Goal: Complete application form: Complete application form

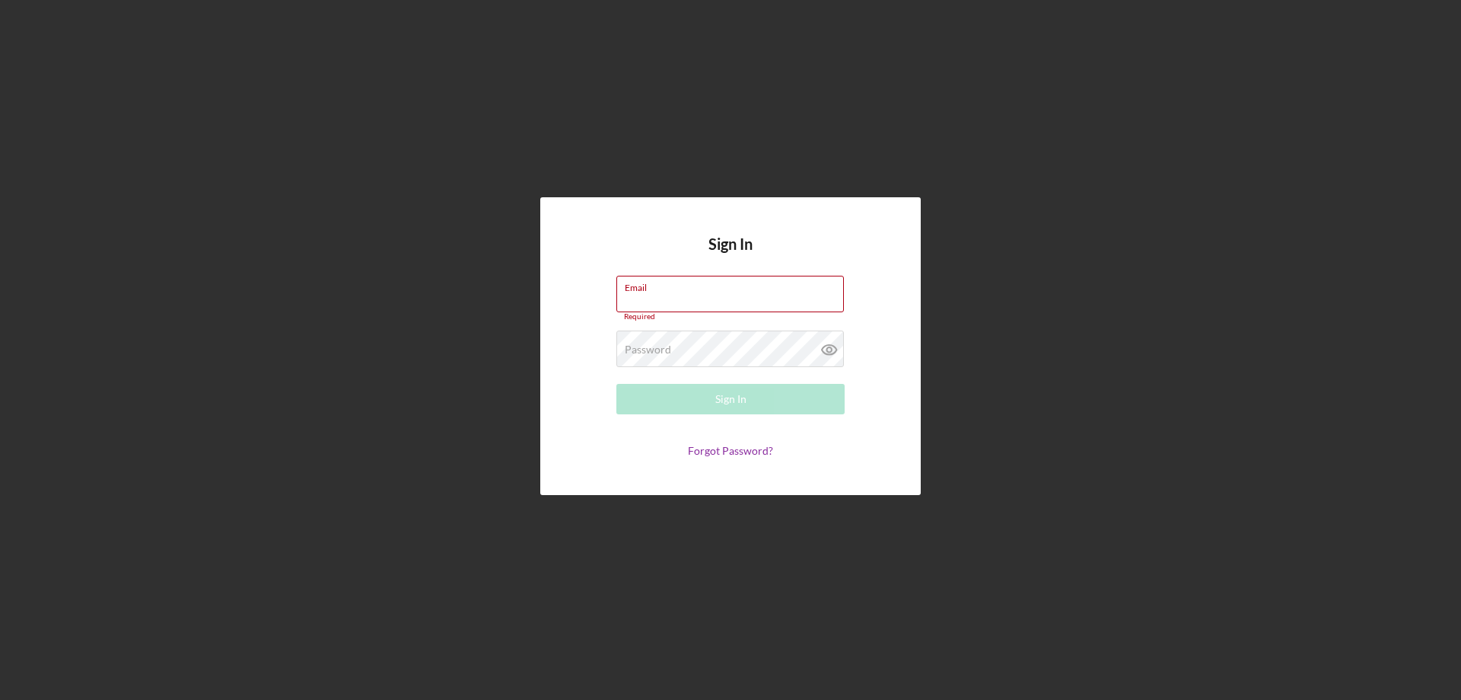
type input "[PERSON_NAME][EMAIL_ADDRESS][PERSON_NAME][DOMAIN_NAME]"
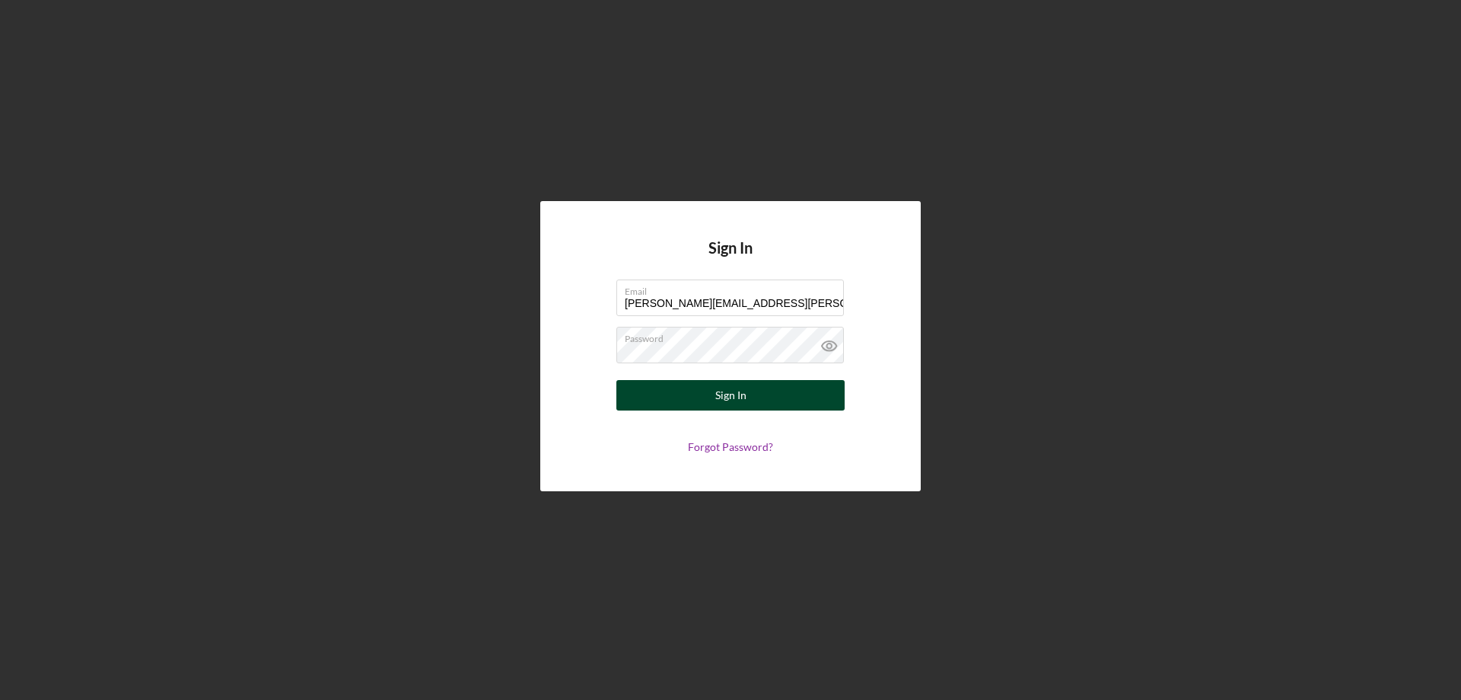
click at [669, 395] on button "Sign In" at bounding box center [731, 395] width 228 height 30
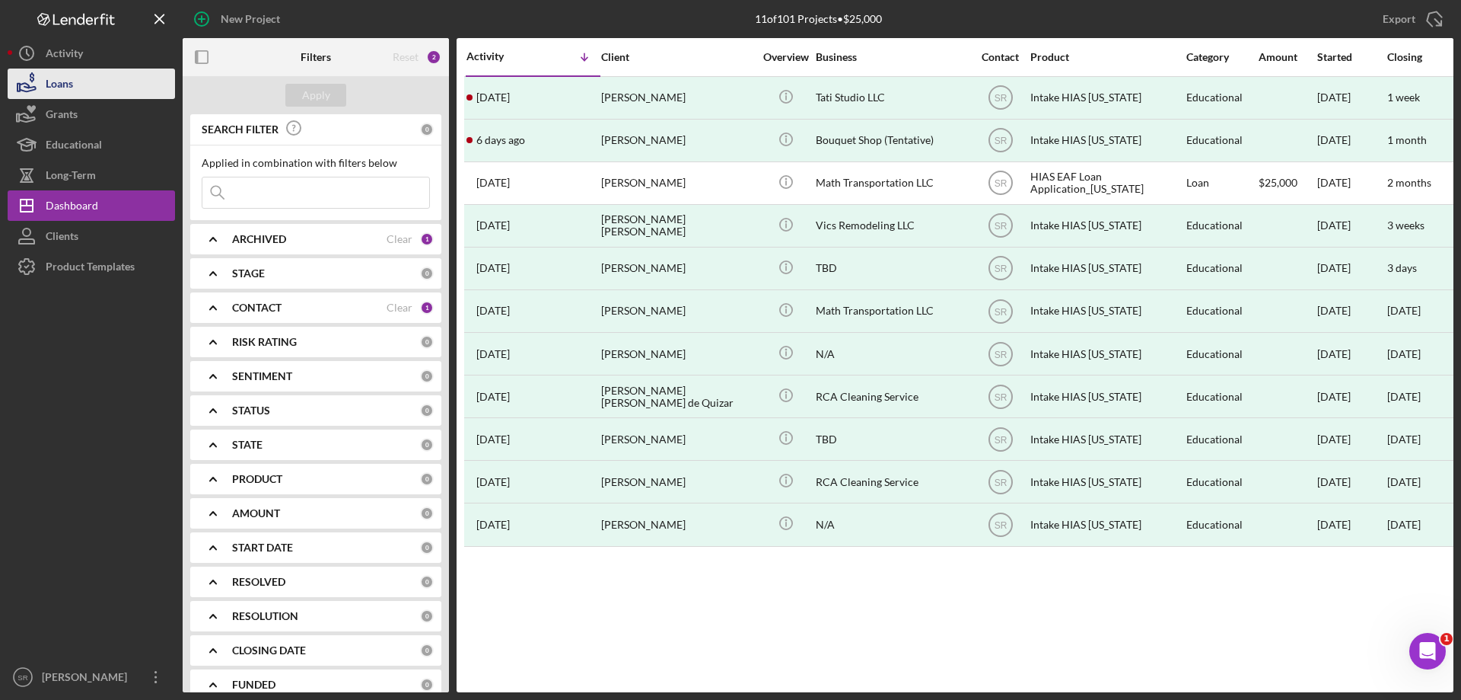
click at [69, 84] on div "Loans" at bounding box center [59, 86] width 27 height 34
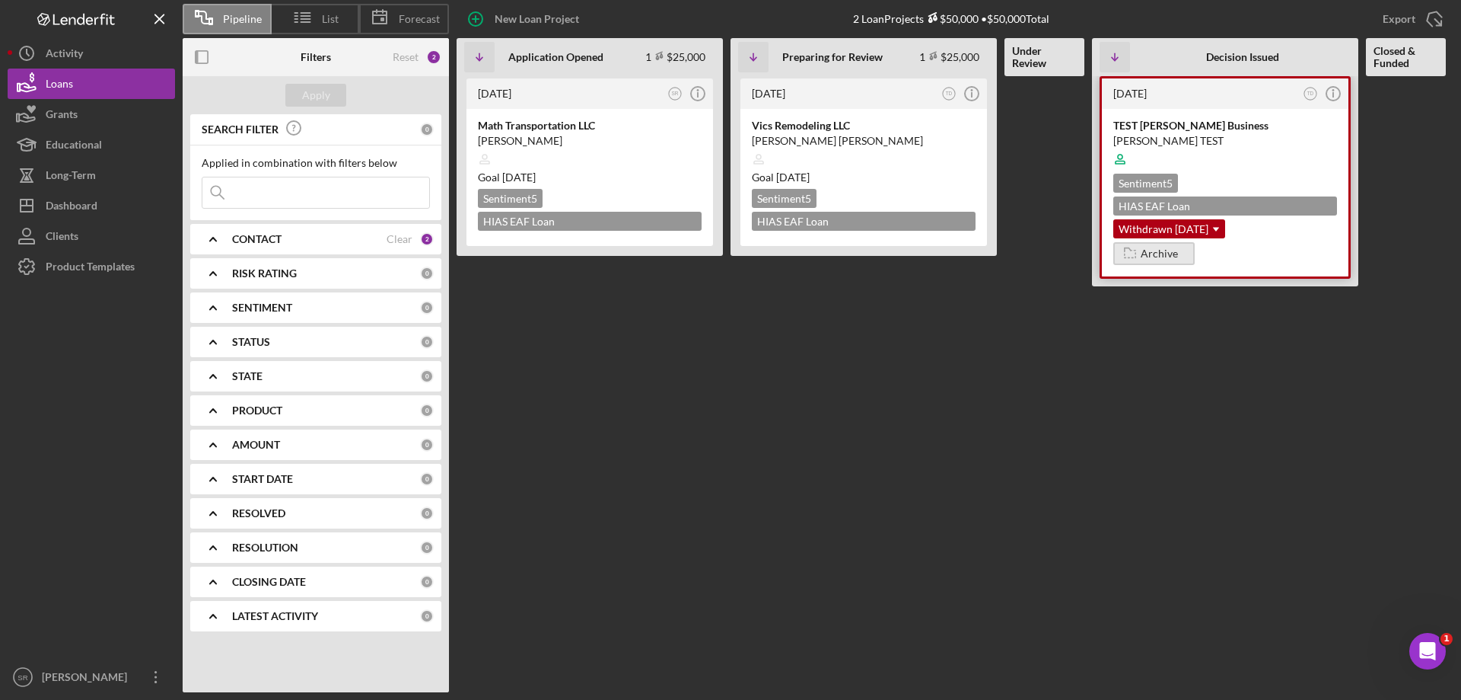
click at [1157, 257] on div "Archive" at bounding box center [1159, 253] width 37 height 23
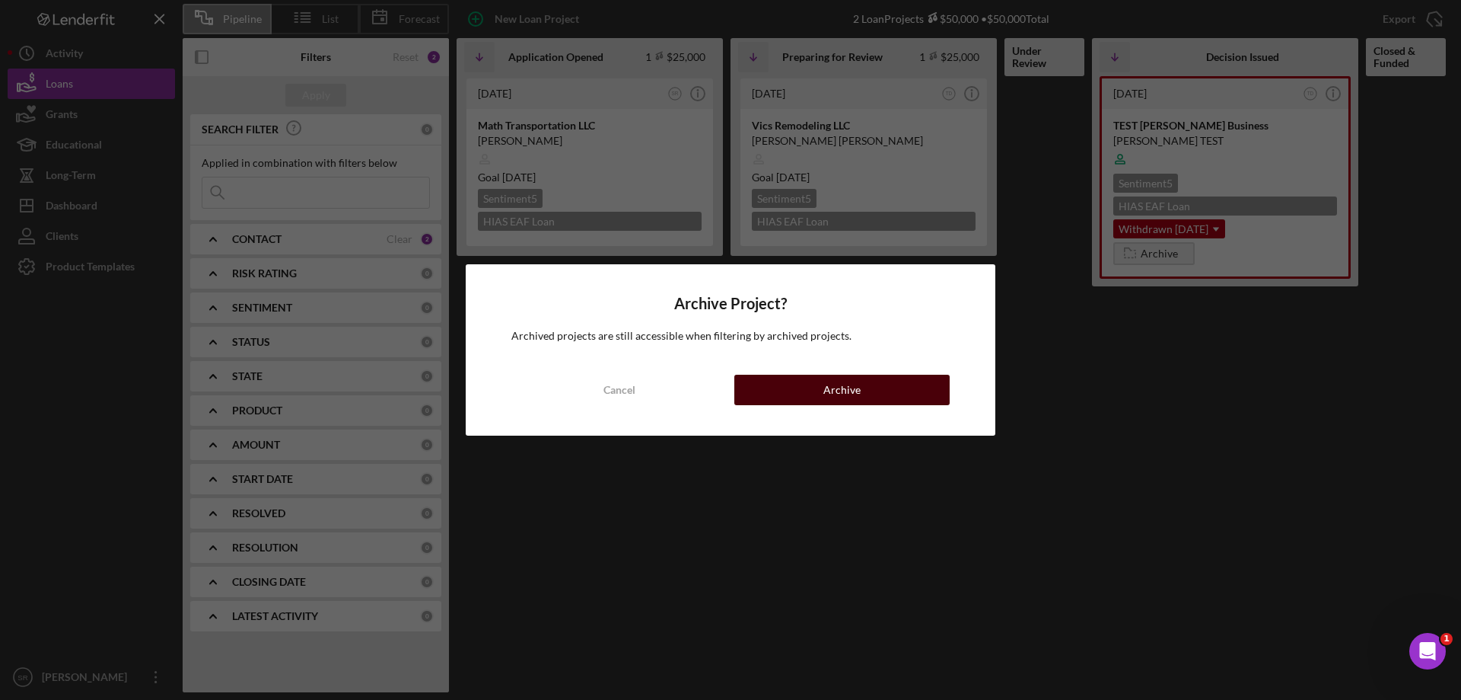
click at [842, 381] on div "Archive" at bounding box center [842, 389] width 37 height 30
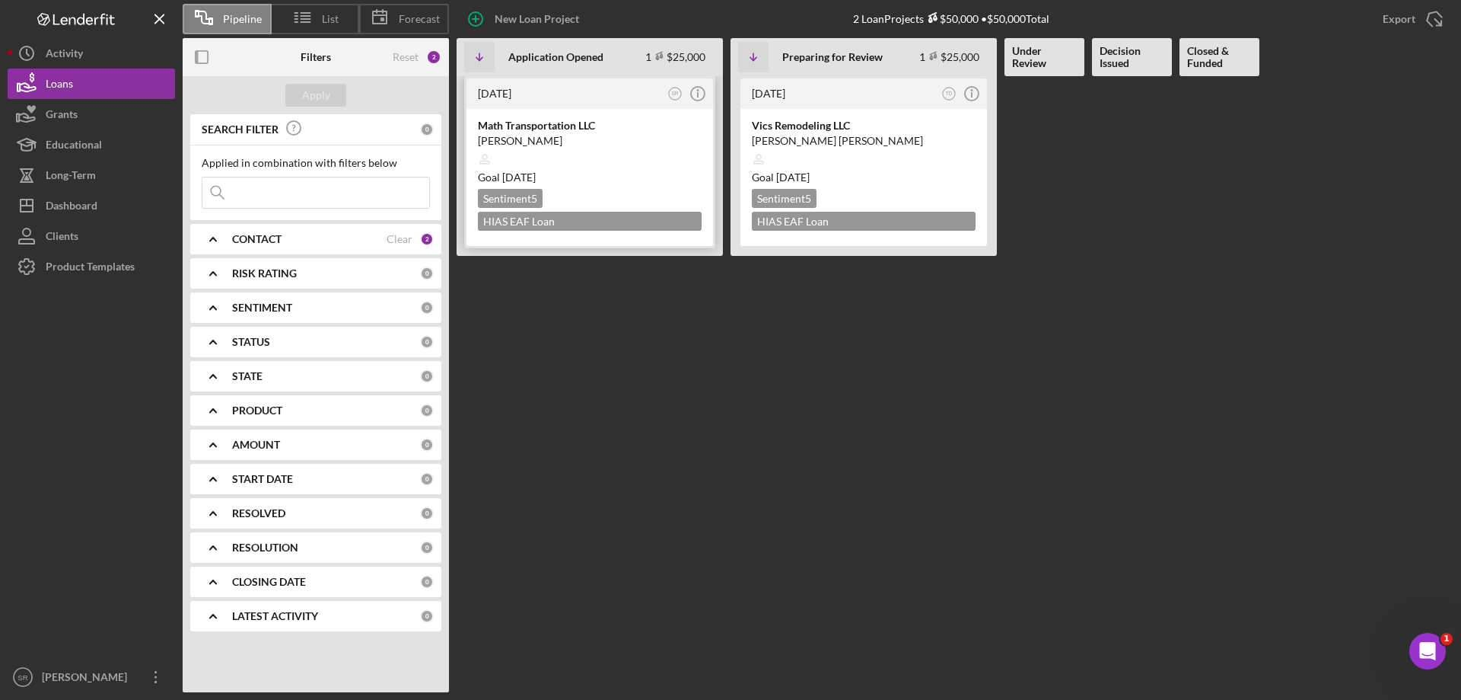
click at [602, 175] on div "Goal [DATE]" at bounding box center [590, 177] width 224 height 15
click at [671, 157] on div at bounding box center [590, 159] width 224 height 29
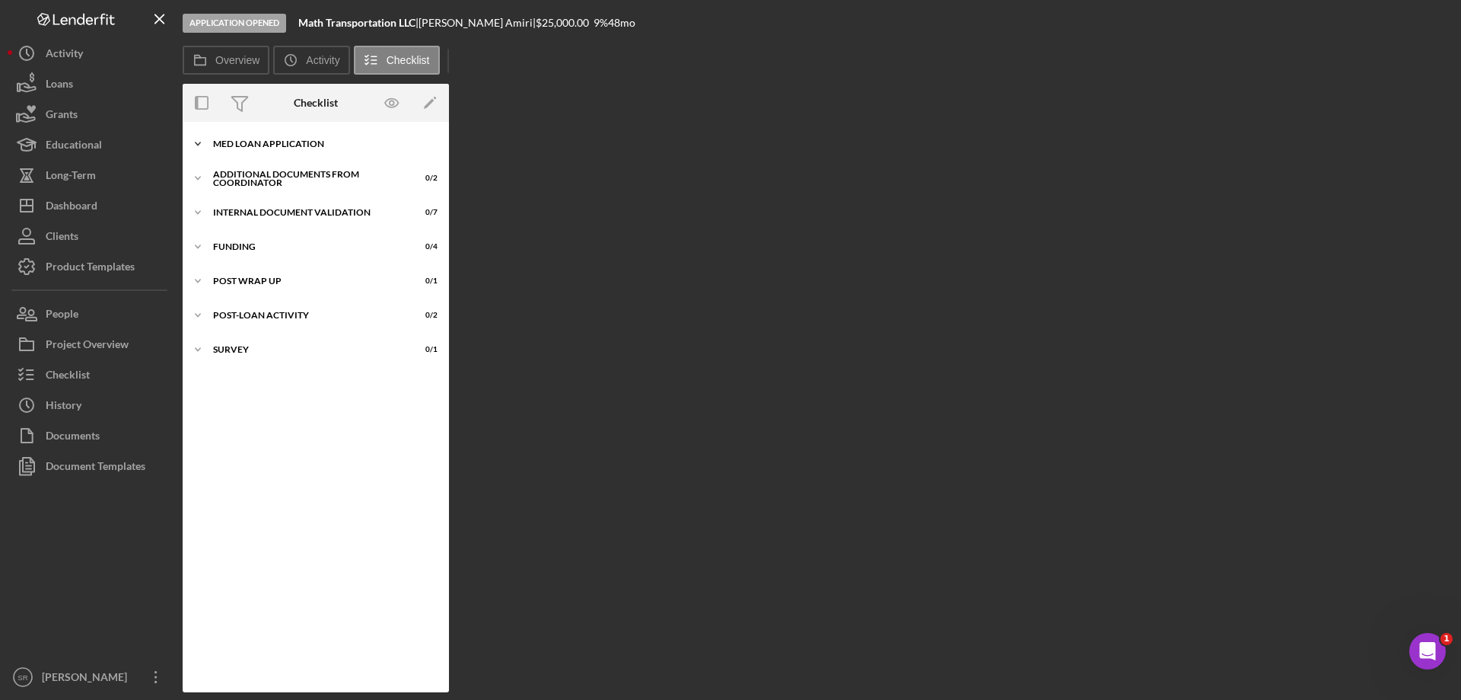
click at [268, 150] on div "Icon/Expander MED Loan Application 1 / 16" at bounding box center [316, 144] width 266 height 30
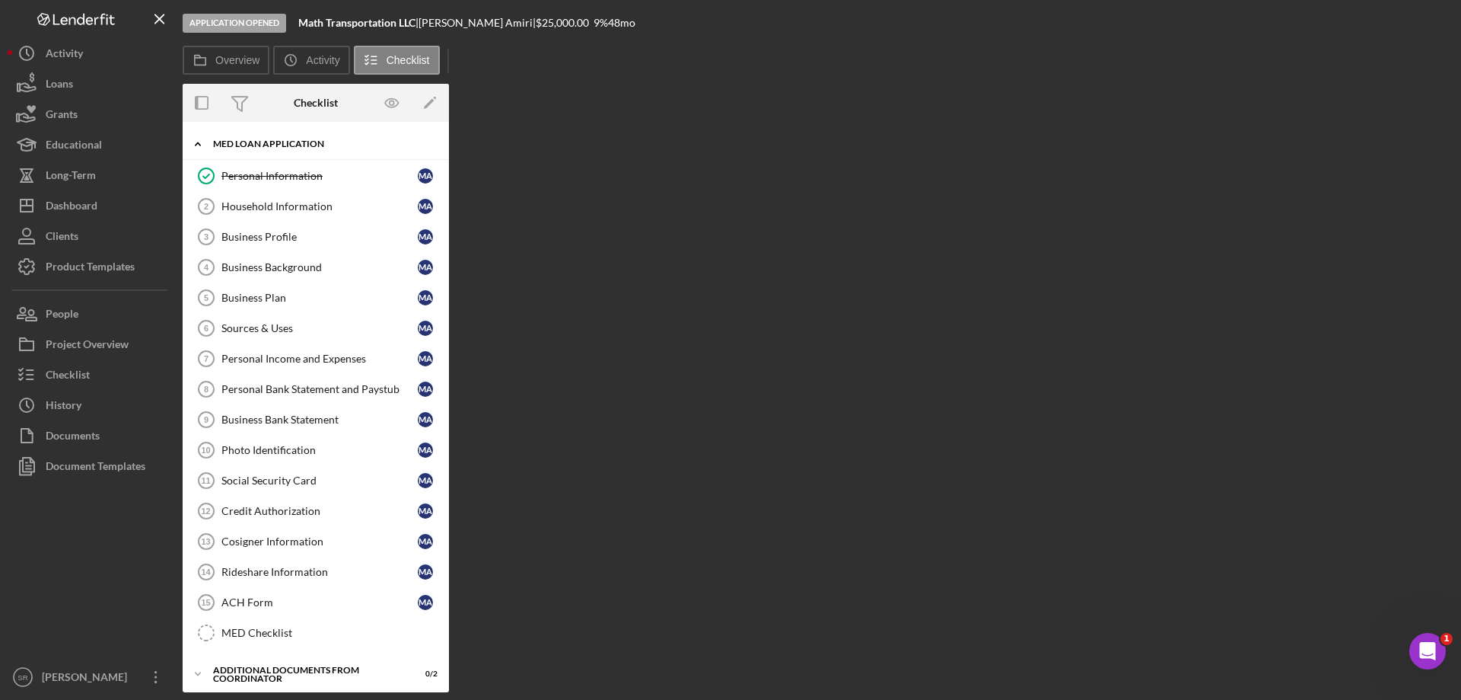
click at [268, 150] on div "Icon/Expander MED Loan Application 1 / 16" at bounding box center [316, 144] width 266 height 31
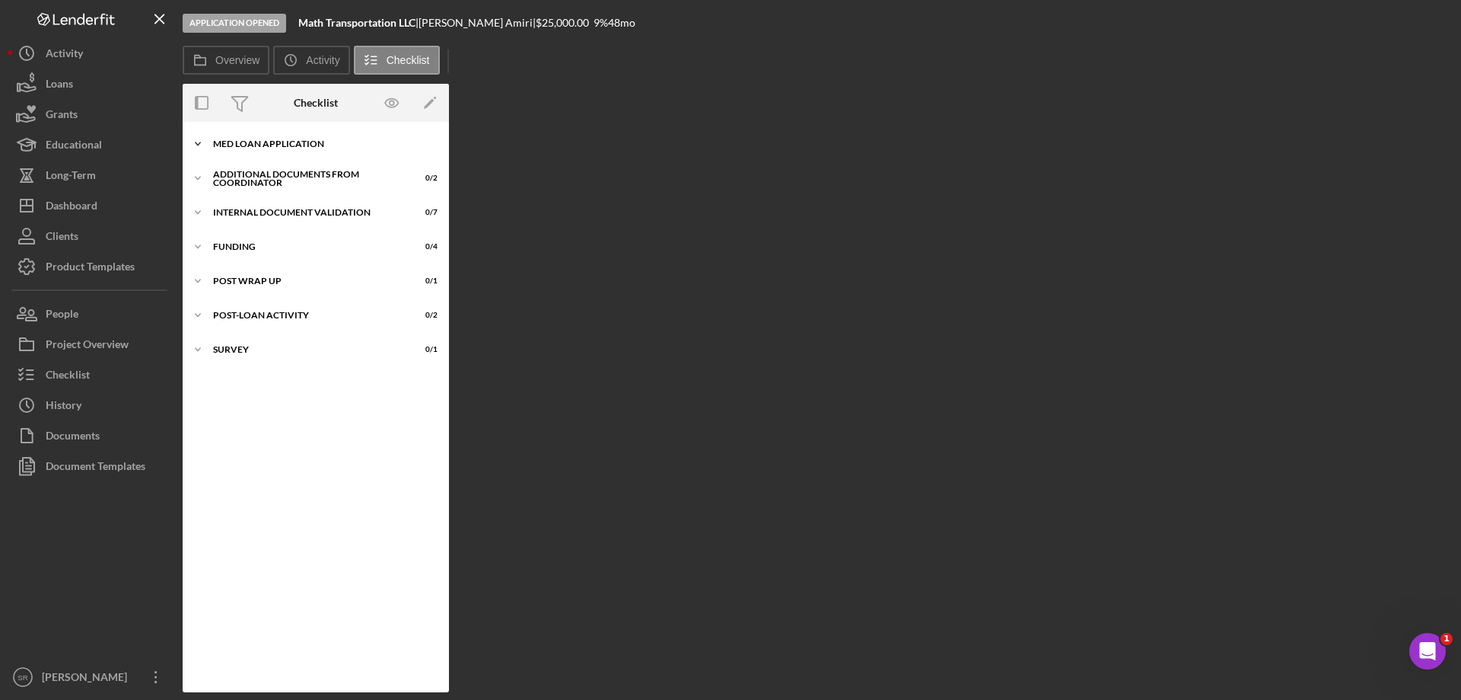
click at [254, 145] on div "MED Loan Application" at bounding box center [321, 143] width 217 height 9
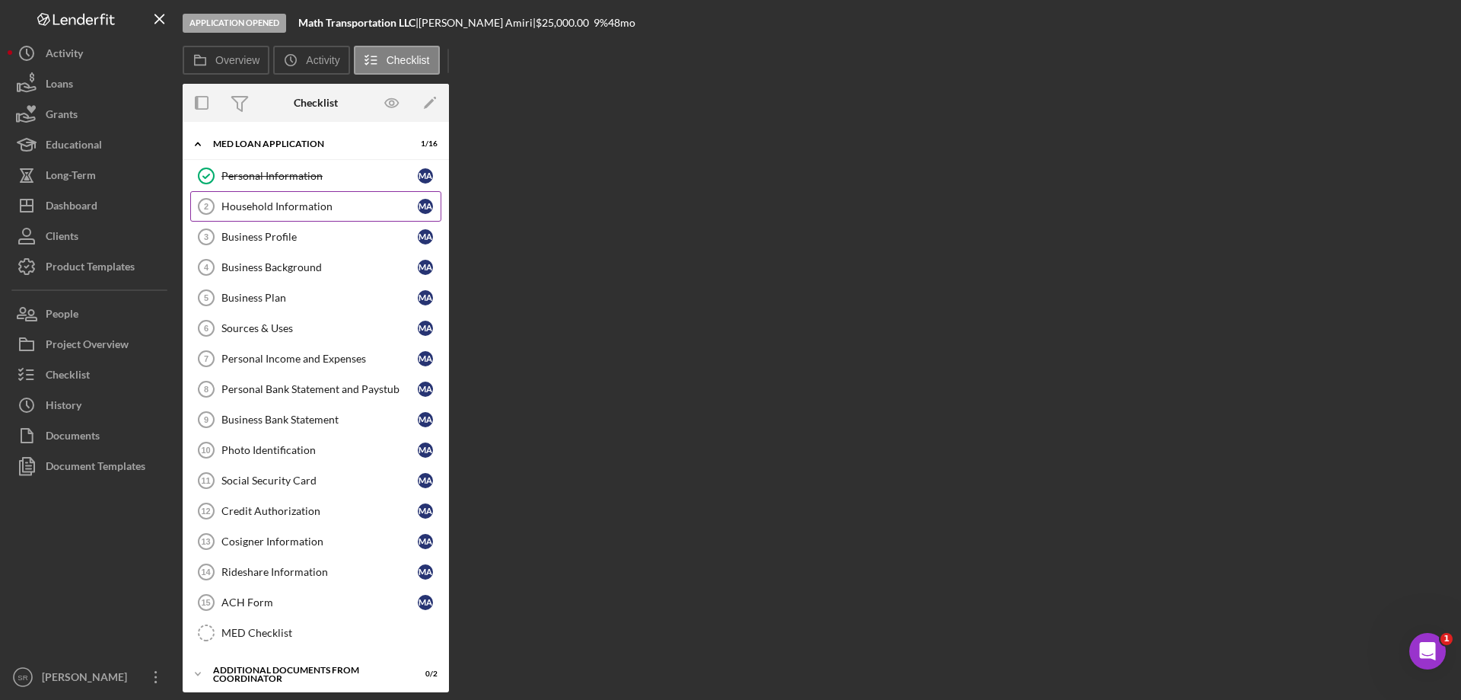
click at [318, 206] on div "Household Information" at bounding box center [320, 206] width 196 height 12
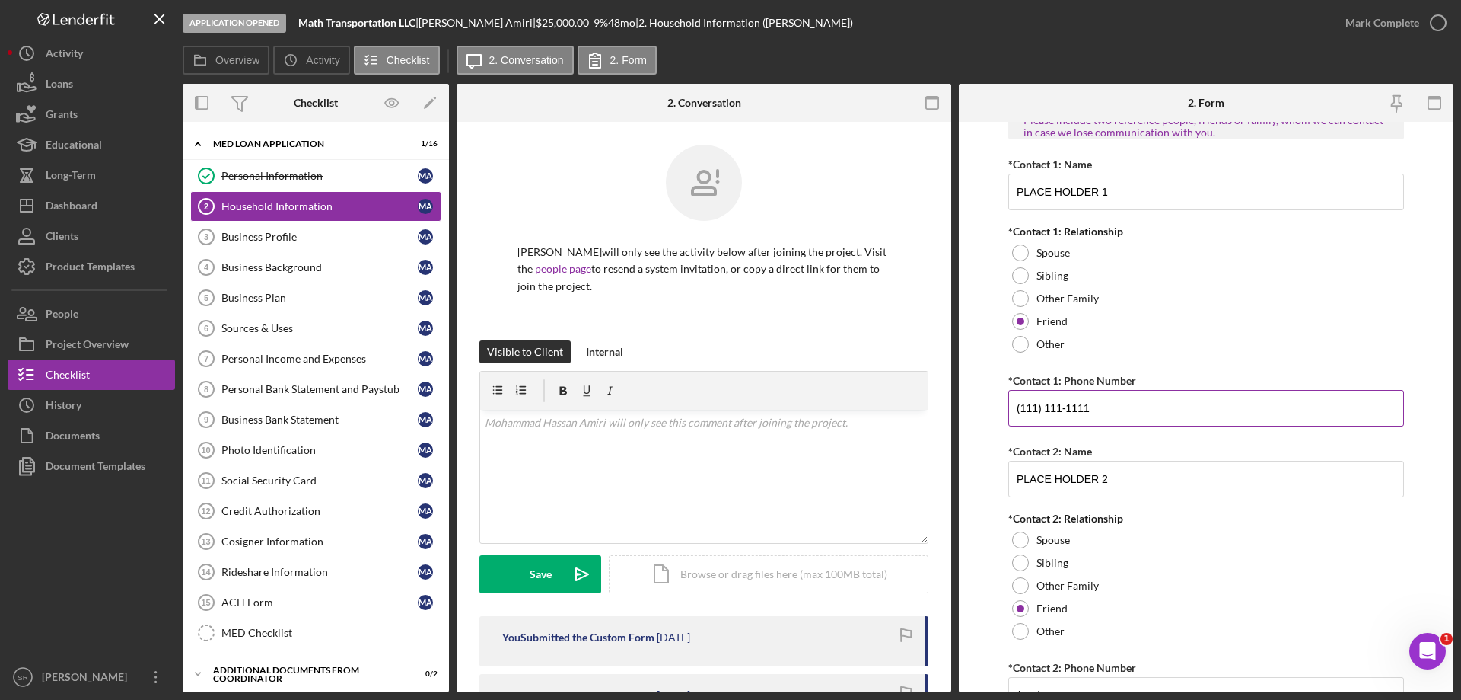
scroll to position [1713, 0]
drag, startPoint x: 1149, startPoint y: 416, endPoint x: 501, endPoint y: 314, distance: 656.6
click at [673, 384] on div "Overview Internal Workflow Stage Application Opened Icon/Dropdown Arrow Archive…" at bounding box center [818, 388] width 1271 height 608
click at [1068, 403] on input "*Contact 1: Phone Number" at bounding box center [1207, 407] width 396 height 37
click at [1069, 403] on input "*Contact 1: Phone Number" at bounding box center [1207, 407] width 396 height 37
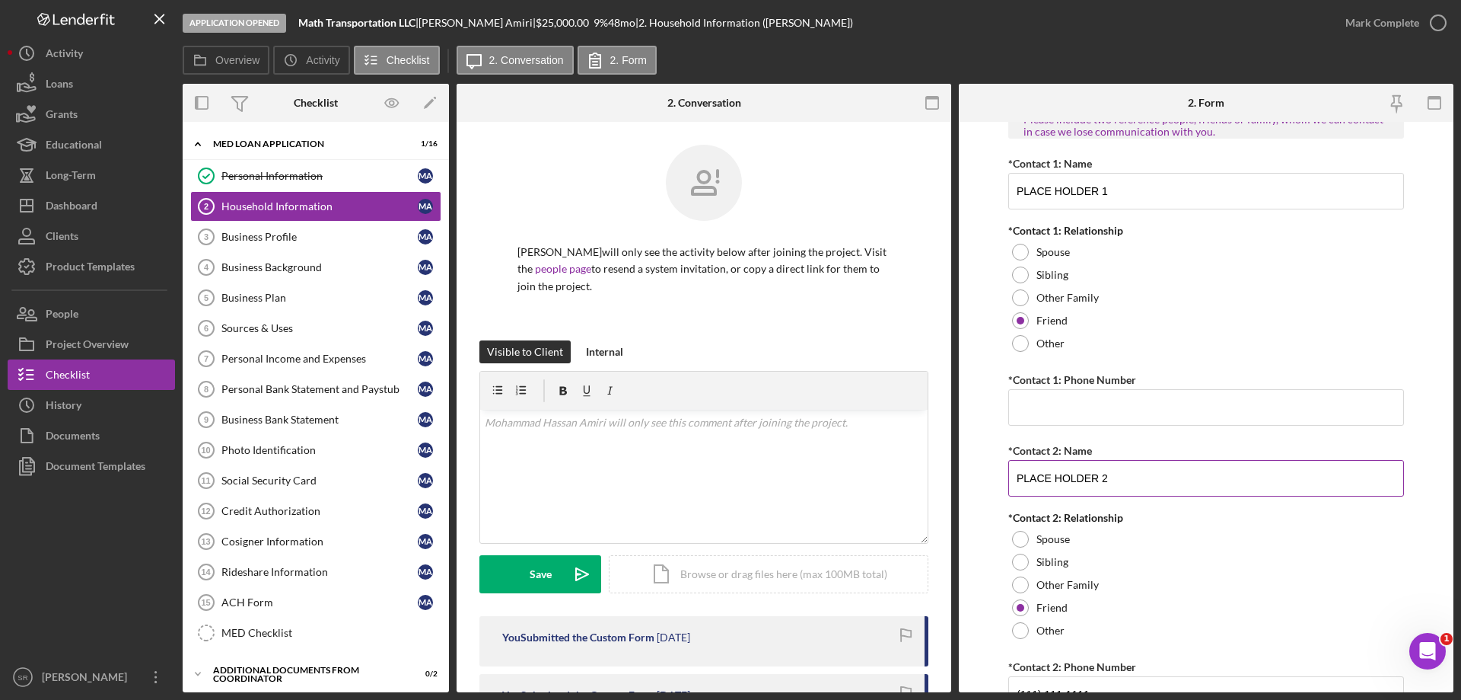
click at [1096, 483] on input "PLACE HOLDER 2" at bounding box center [1207, 478] width 396 height 37
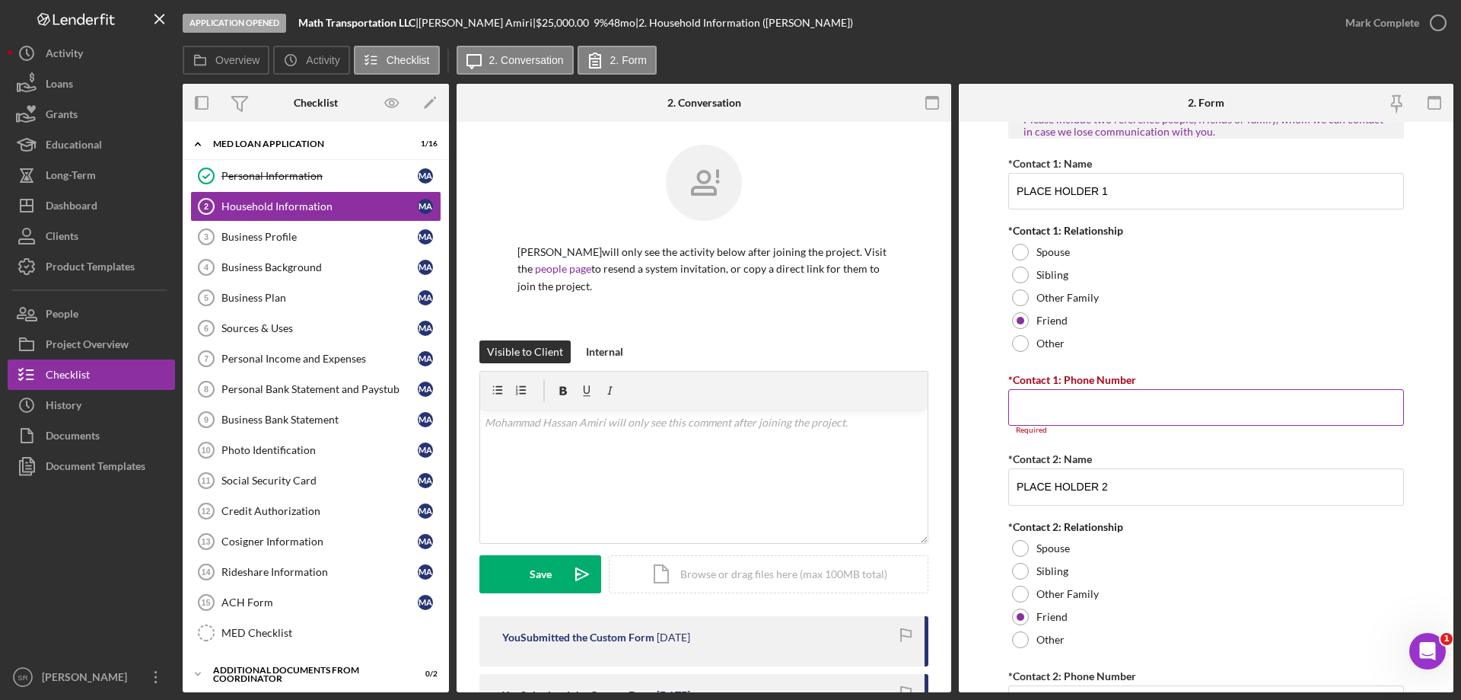
click at [1080, 390] on input "*Contact 1: Phone Number" at bounding box center [1207, 407] width 396 height 37
click at [1066, 408] on input "*Contact 1: Phone Number" at bounding box center [1207, 407] width 396 height 37
click at [1105, 189] on input "PLACE HOLDER 1" at bounding box center [1207, 191] width 396 height 37
drag, startPoint x: 1168, startPoint y: 196, endPoint x: 318, endPoint y: 216, distance: 850.5
click at [340, 215] on div "Overview Internal Workflow Stage Application Opened Icon/Dropdown Arrow Archive…" at bounding box center [818, 388] width 1271 height 608
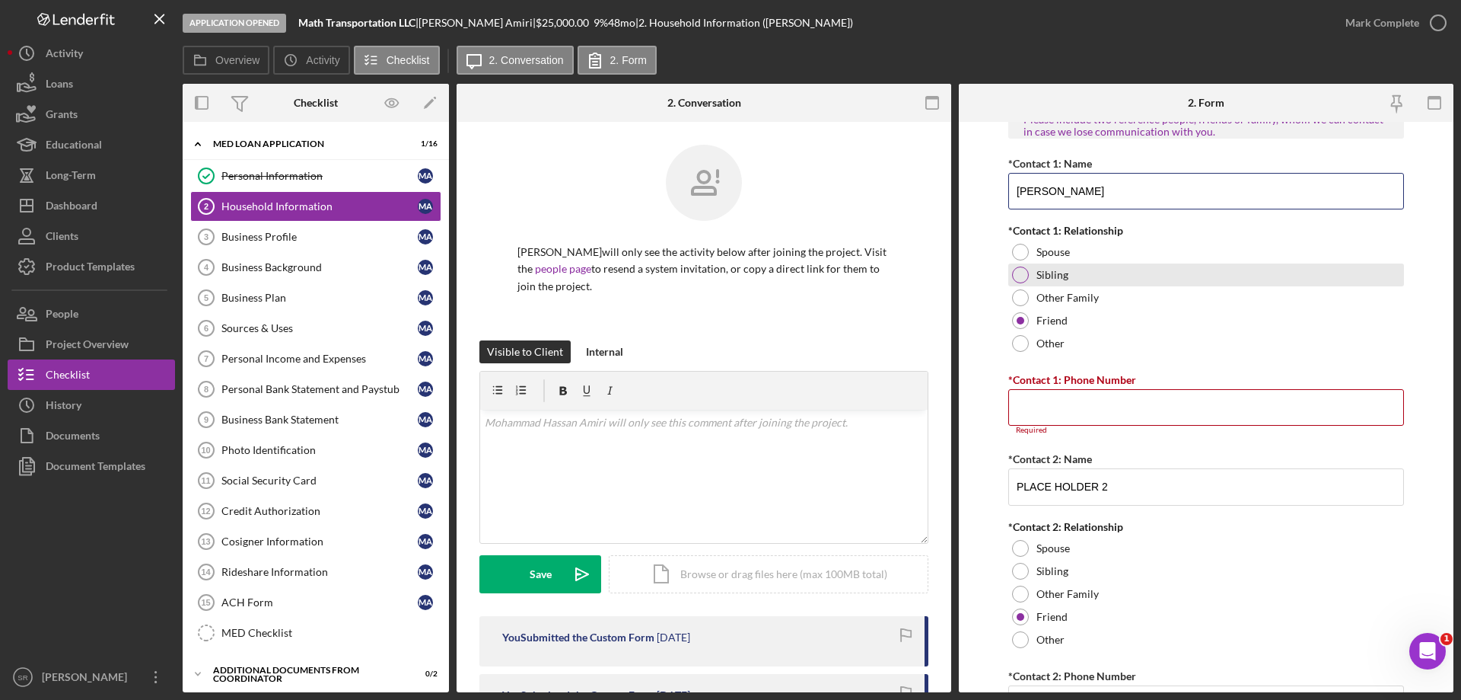
type input "[PERSON_NAME]"
click at [1027, 274] on div at bounding box center [1020, 274] width 17 height 17
click at [1030, 257] on div "Spouse" at bounding box center [1207, 252] width 396 height 23
click at [1087, 412] on input "*Contact 1: Phone Number" at bounding box center [1207, 407] width 396 height 37
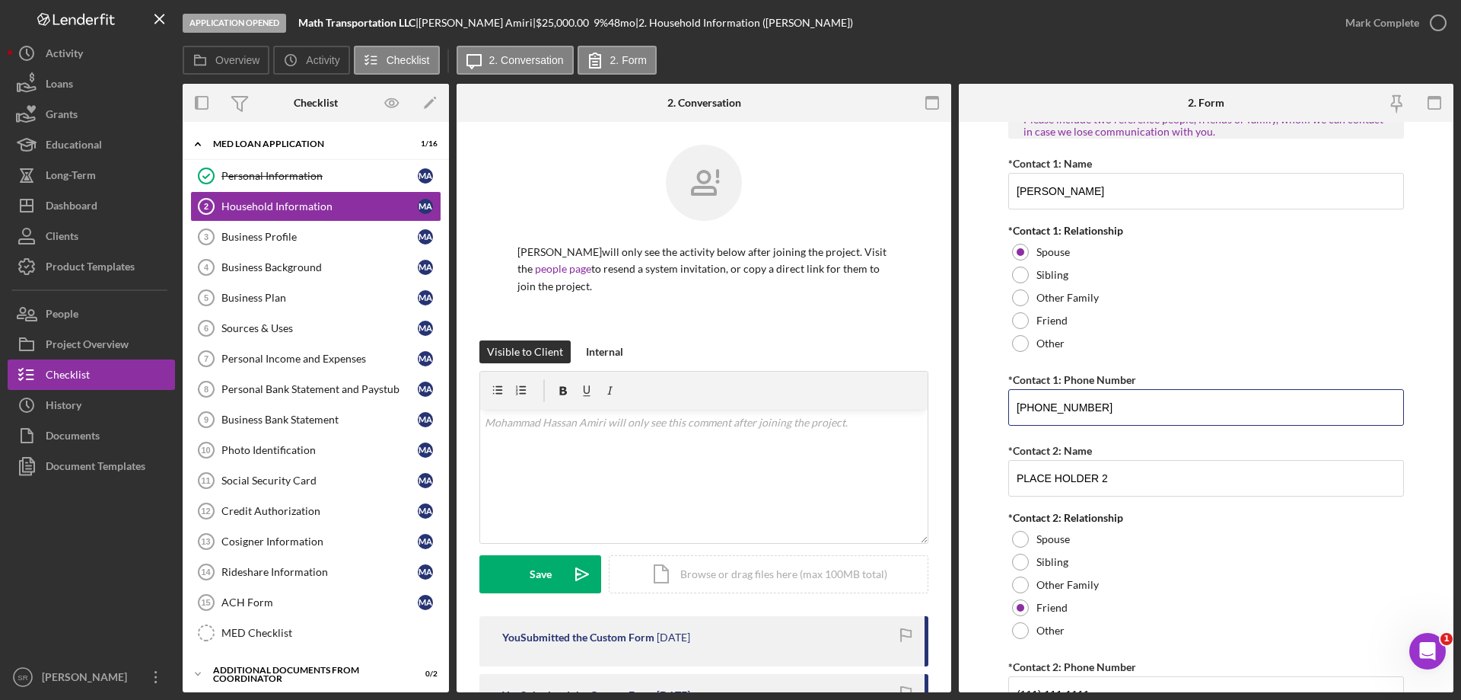
type input "[PHONE_NUMBER]"
click at [1420, 454] on form "Borrower Information *Country of origin [GEOGRAPHIC_DATA] *Date of Arrival When…" at bounding box center [1206, 407] width 495 height 570
drag, startPoint x: 841, startPoint y: 467, endPoint x: 706, endPoint y: 461, distance: 134.9
click at [795, 464] on div "Overview Internal Workflow Stage Application Opened Icon/Dropdown Arrow Archive…" at bounding box center [818, 388] width 1271 height 608
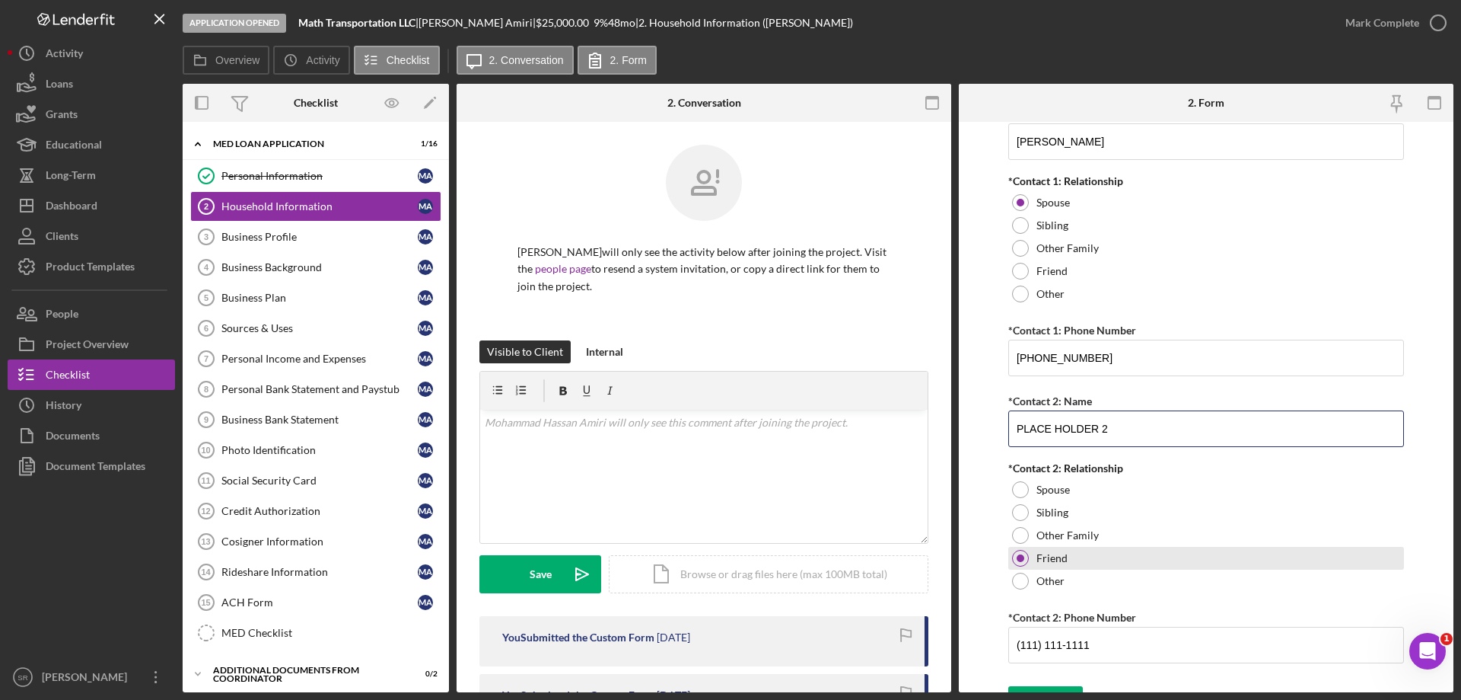
scroll to position [1790, 0]
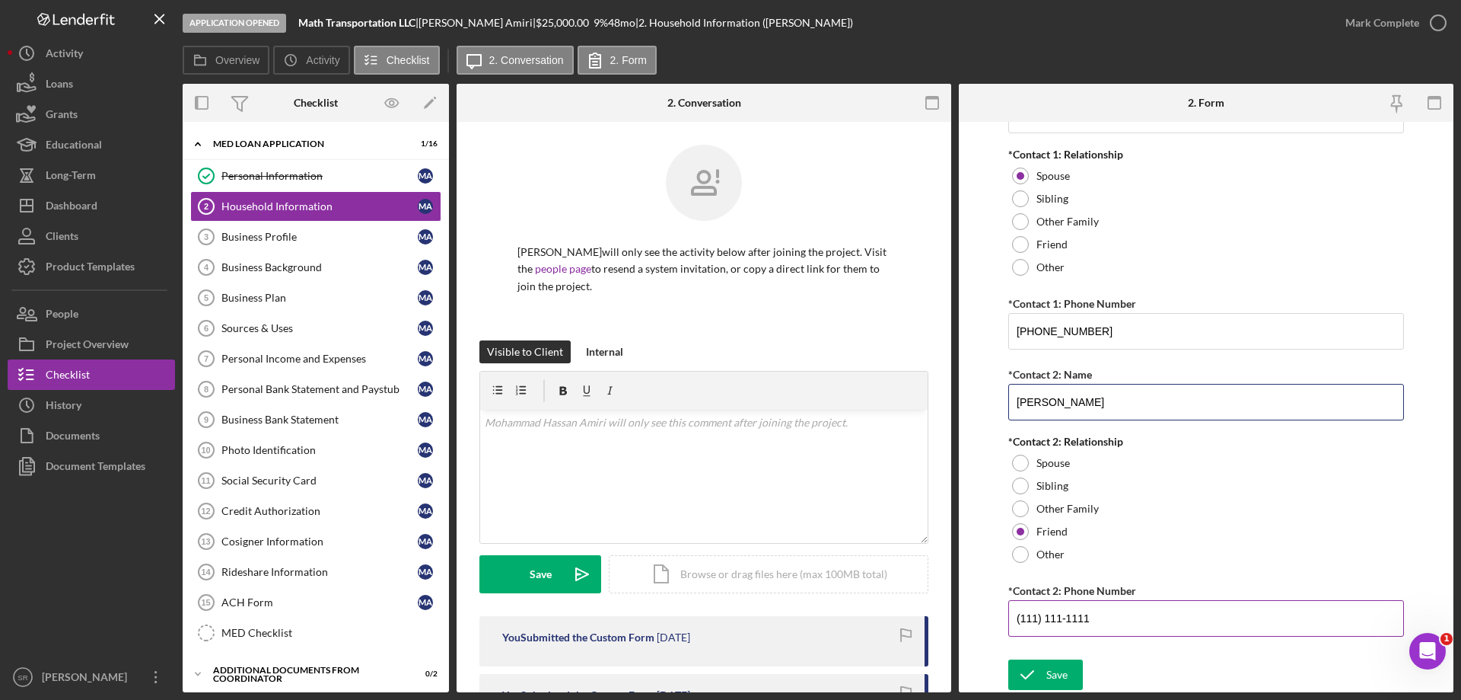
type input "[PERSON_NAME]"
drag, startPoint x: 1190, startPoint y: 617, endPoint x: 528, endPoint y: 620, distance: 662.2
click at [528, 620] on div "Overview Internal Workflow Stage Application Opened Icon/Dropdown Arrow Archive…" at bounding box center [818, 388] width 1271 height 608
type input "[PHONE_NUMBER]"
click at [1236, 505] on div "Other Family" at bounding box center [1207, 508] width 396 height 23
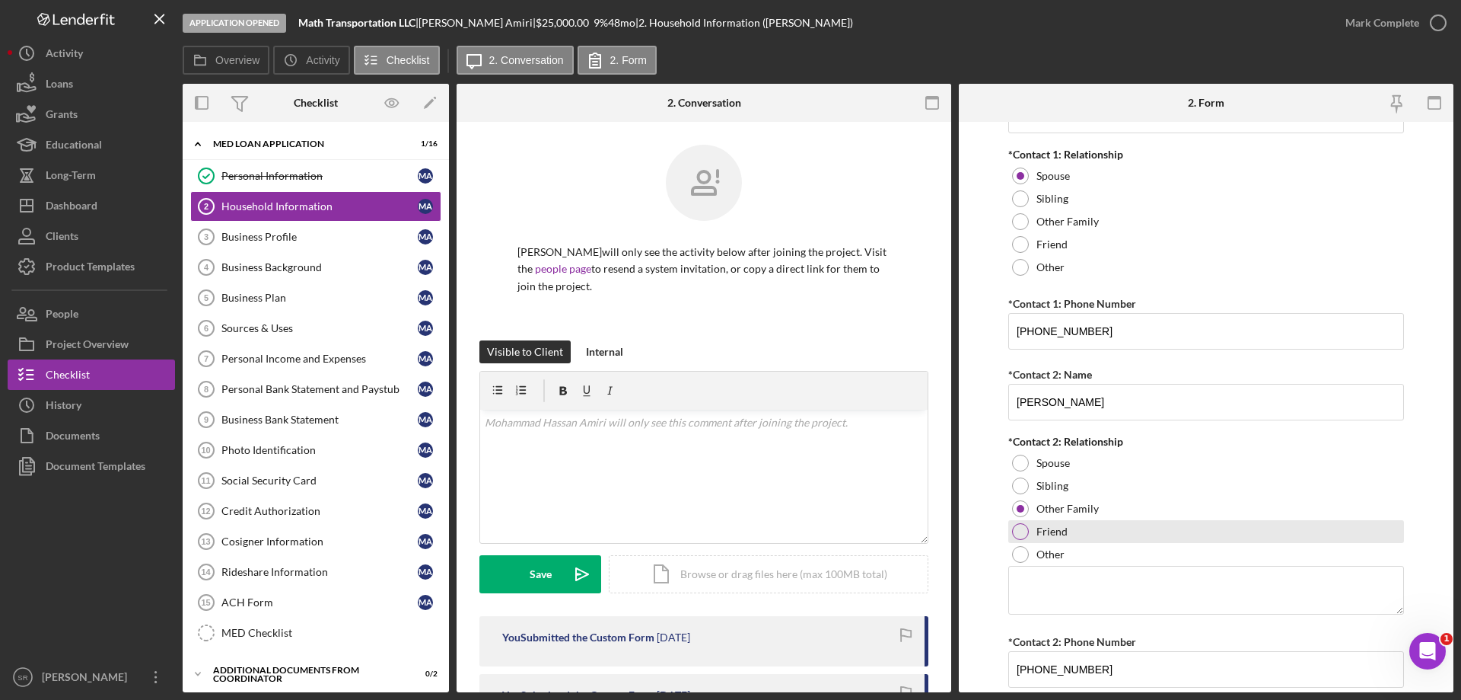
click at [1204, 534] on div "Friend" at bounding box center [1207, 531] width 396 height 23
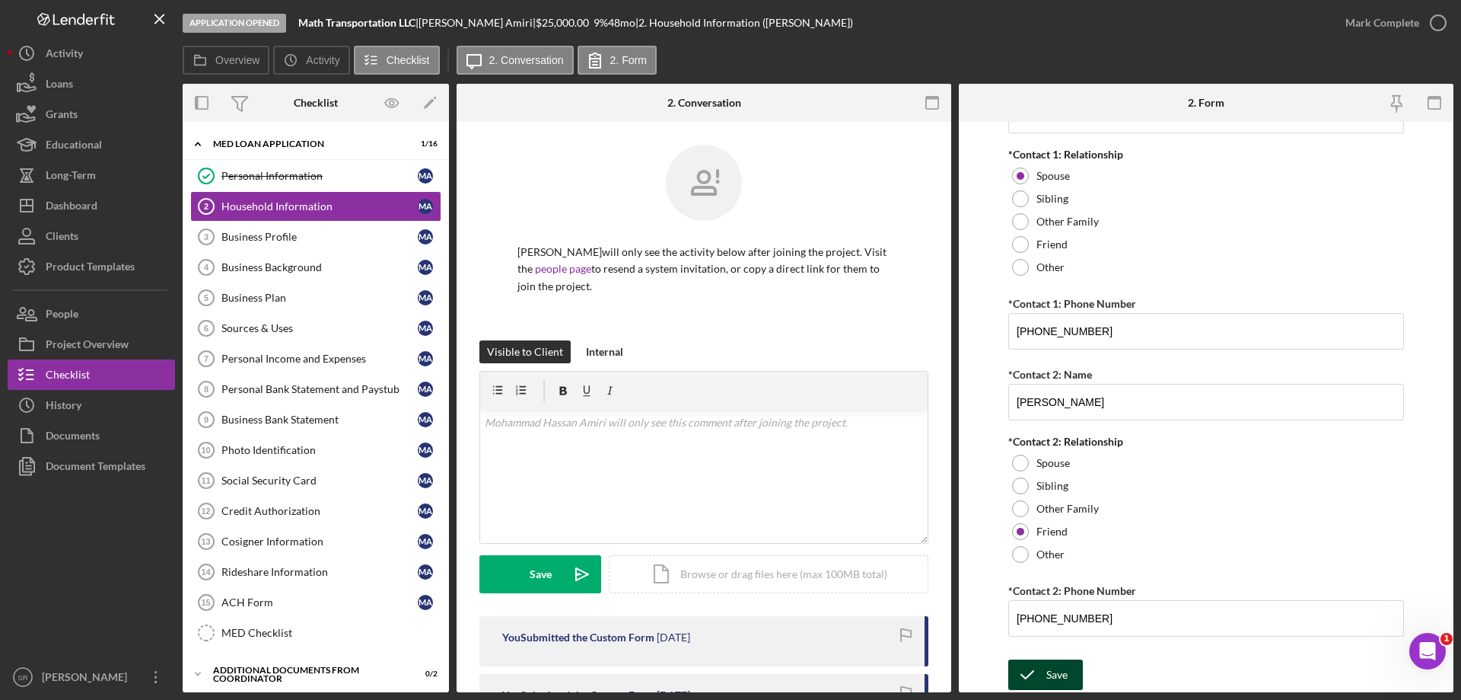
click at [1051, 667] on div "Save" at bounding box center [1057, 674] width 21 height 30
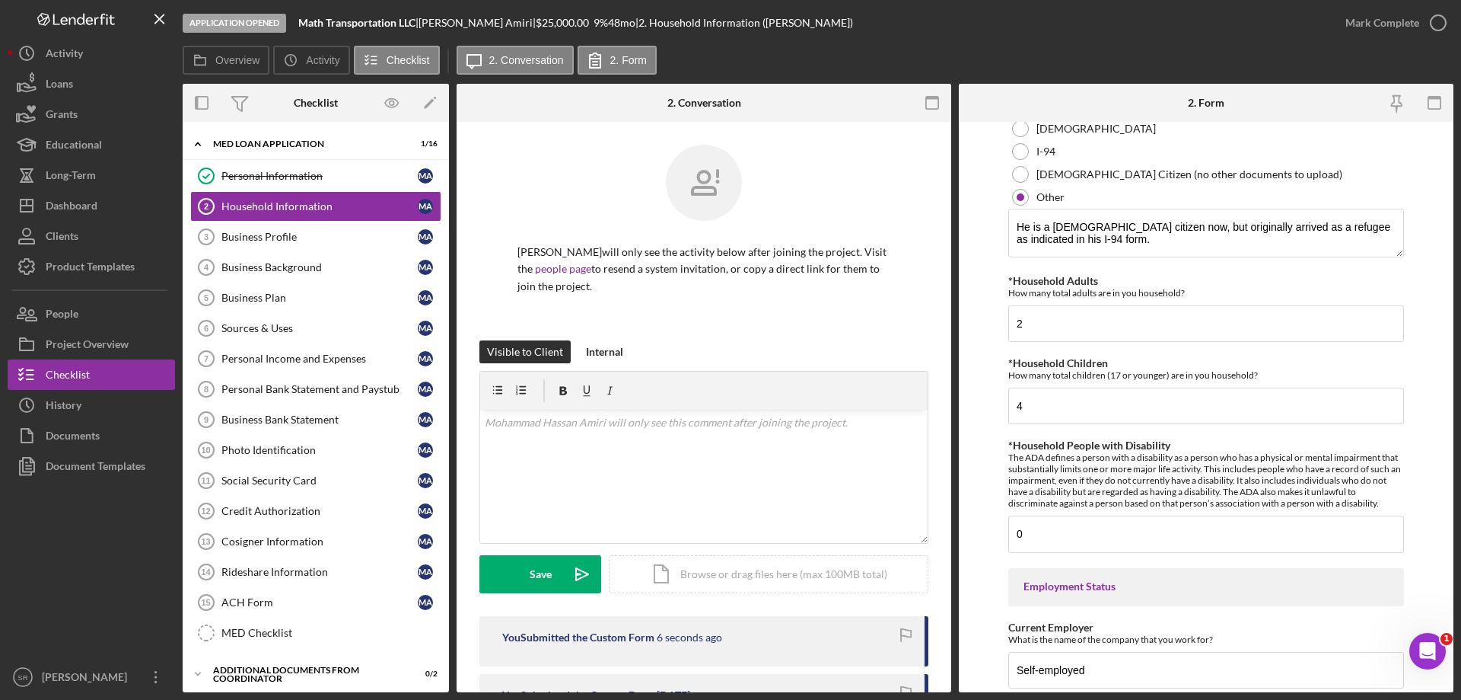
scroll to position [572, 0]
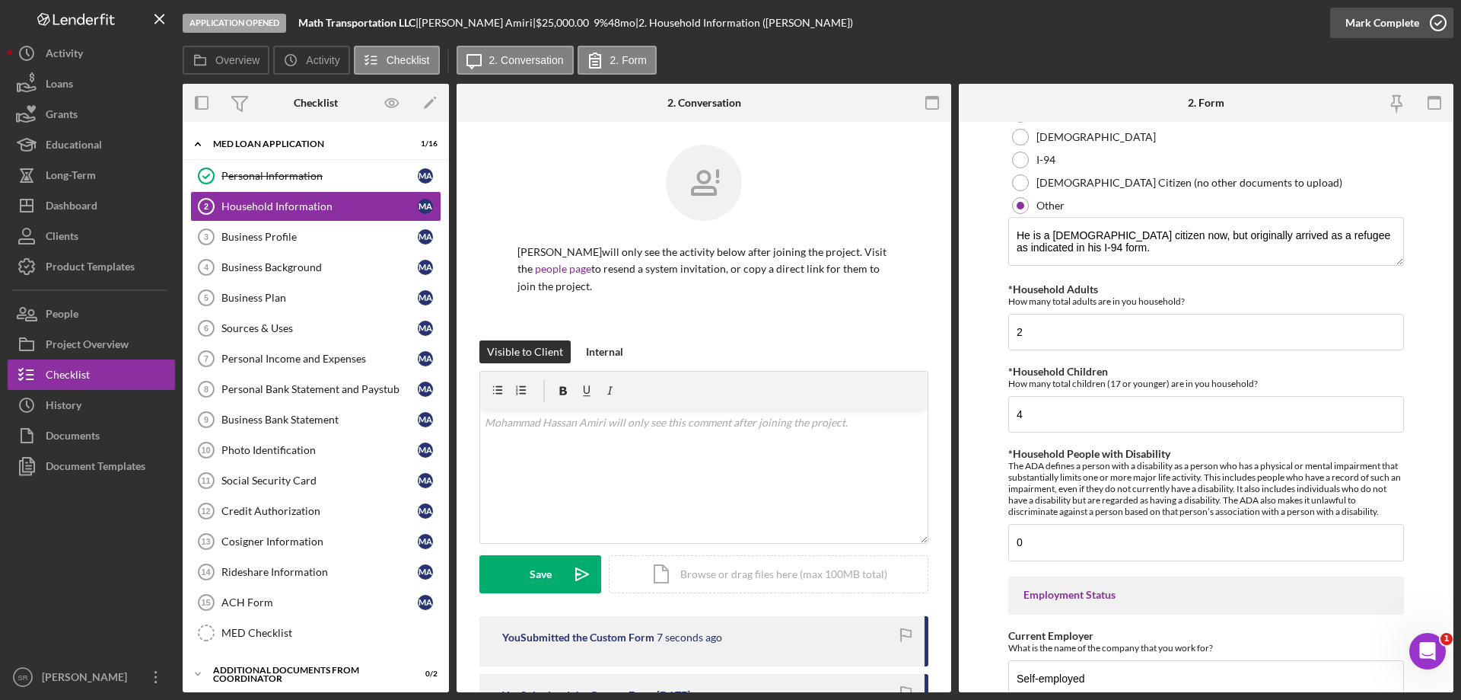
click at [1436, 28] on icon "button" at bounding box center [1439, 23] width 38 height 38
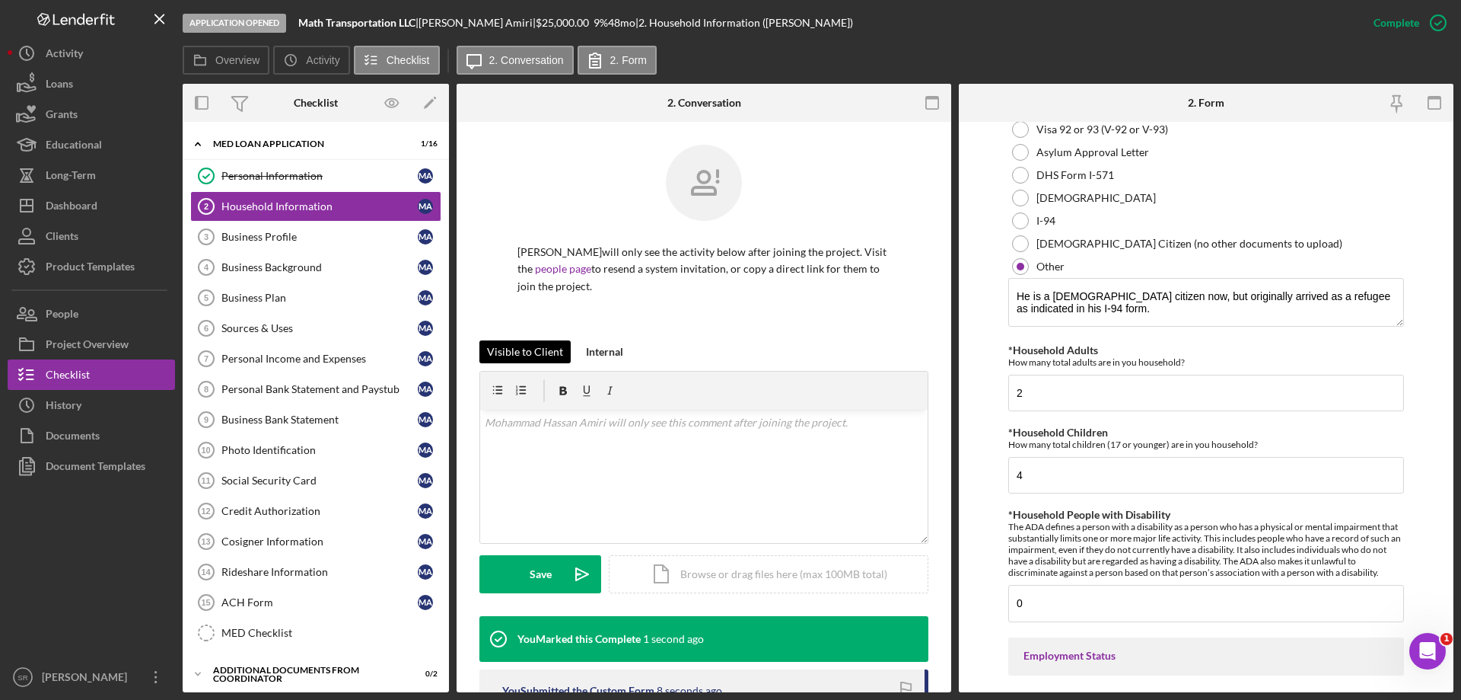
scroll to position [633, 0]
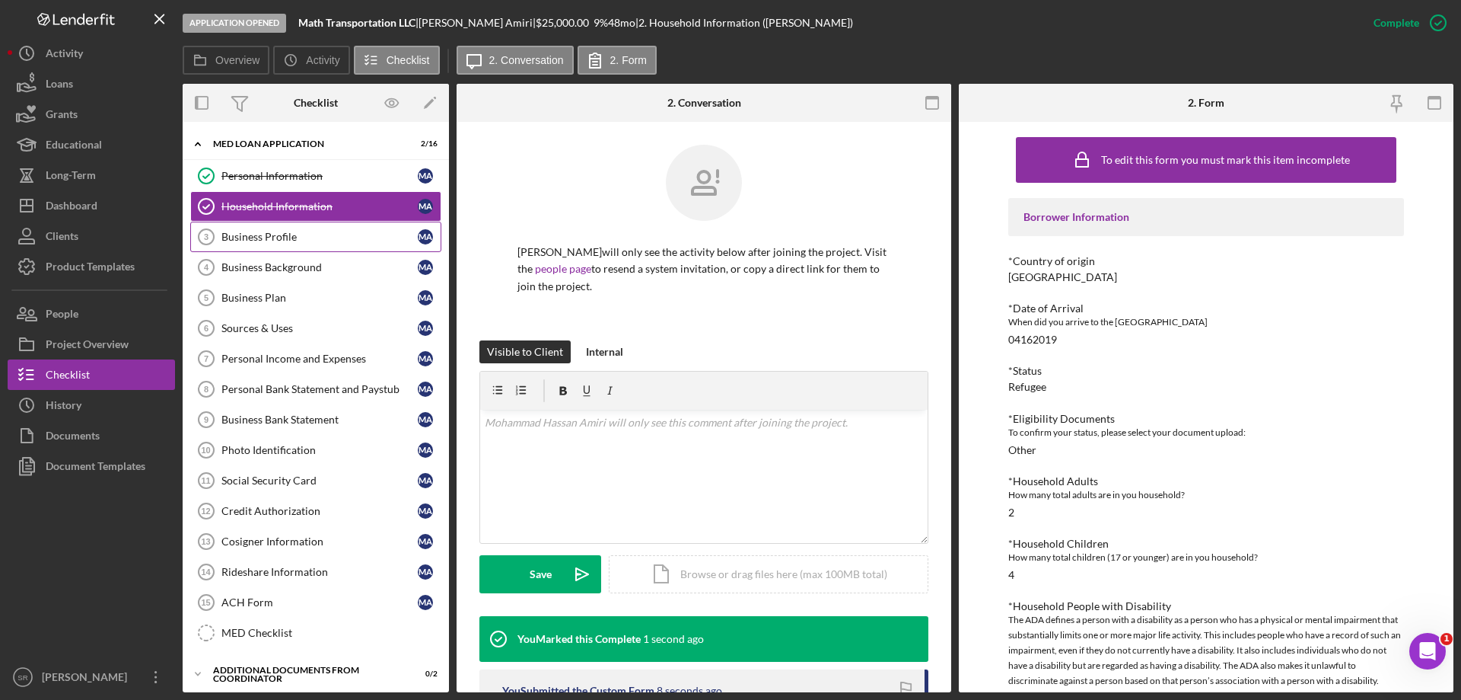
click at [288, 244] on link "Business Profile 3 Business Profile M A" at bounding box center [315, 237] width 251 height 30
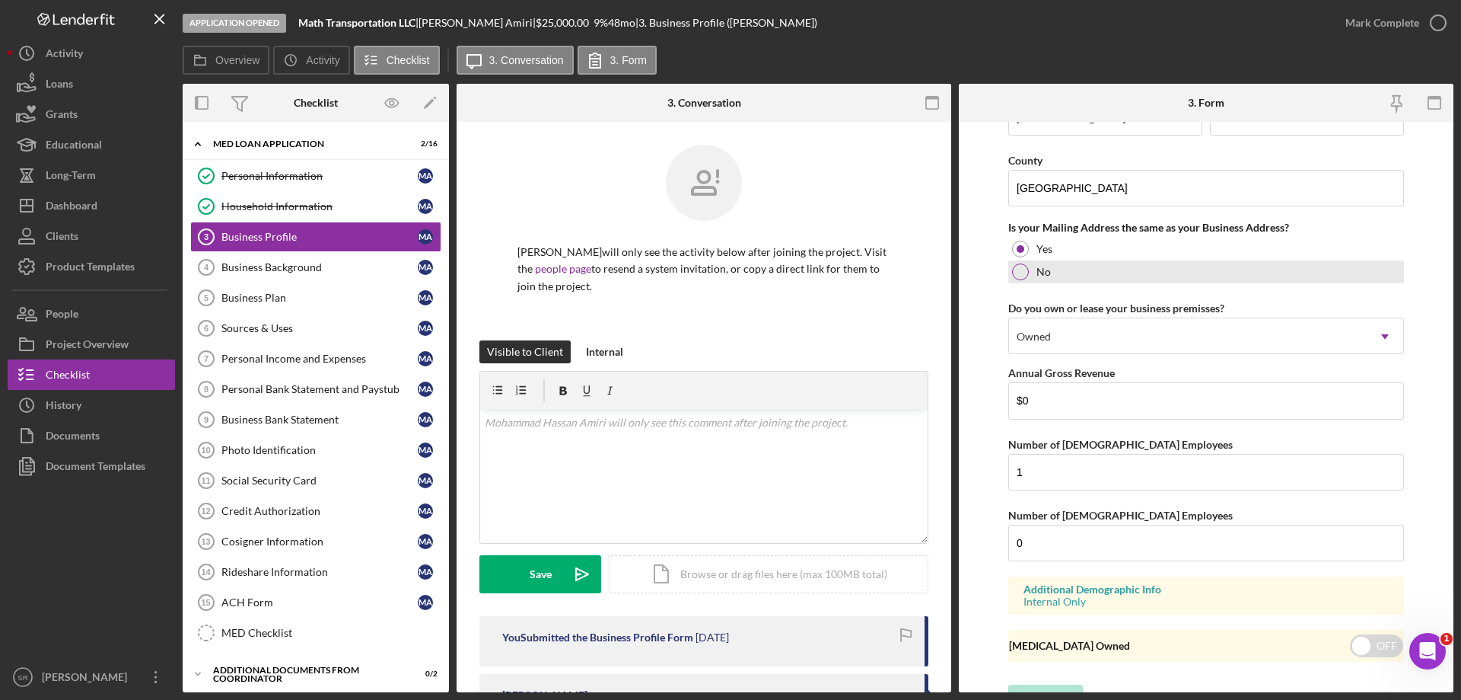
scroll to position [1120, 0]
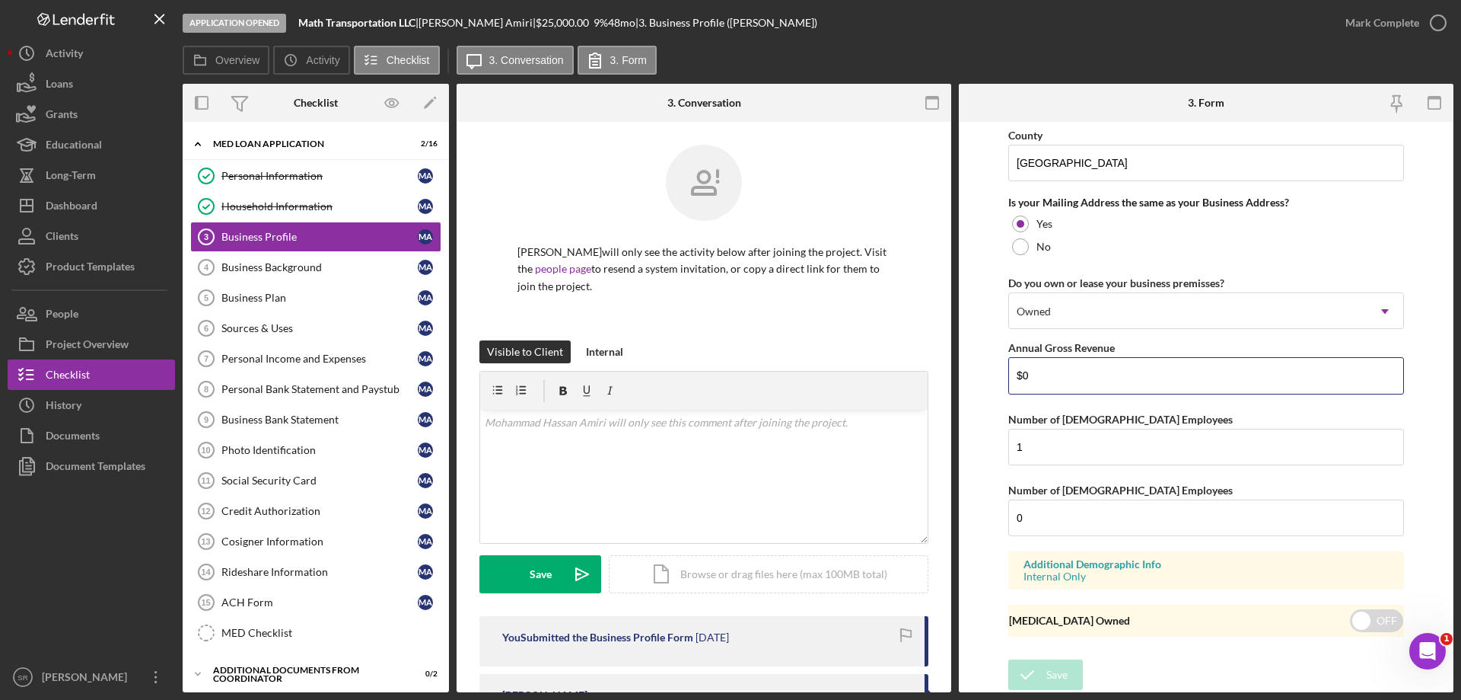
drag, startPoint x: 1076, startPoint y: 383, endPoint x: 759, endPoint y: 346, distance: 318.8
click at [808, 355] on div "Overview Internal Workflow Stage Application Opened Icon/Dropdown Arrow Archive…" at bounding box center [818, 388] width 1271 height 608
